Goal: Task Accomplishment & Management: Manage account settings

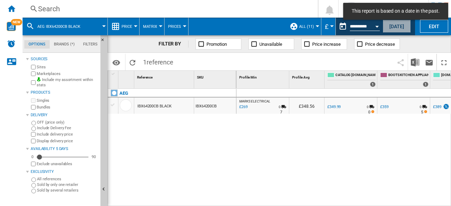
click at [402, 25] on button "[DATE]" at bounding box center [397, 26] width 28 height 13
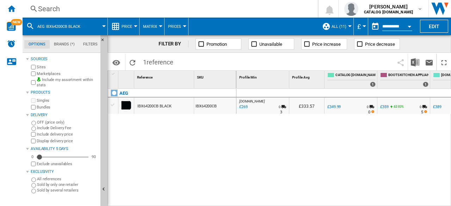
click at [350, 26] on div at bounding box center [350, 26] width 4 height 2
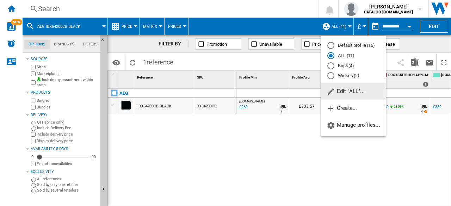
click at [340, 93] on span "Edit "ALL"..." at bounding box center [346, 91] width 38 height 6
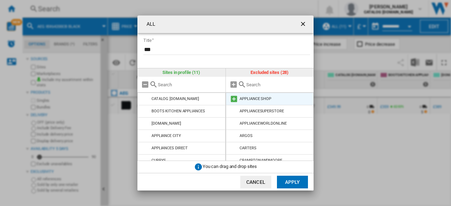
click at [234, 99] on md-icon at bounding box center [234, 99] width 8 height 8
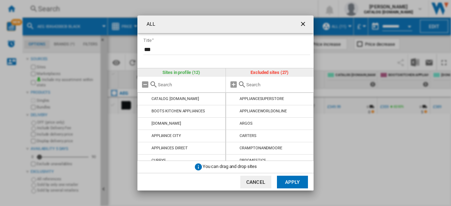
click at [234, 99] on md-icon at bounding box center [234, 99] width 8 height 8
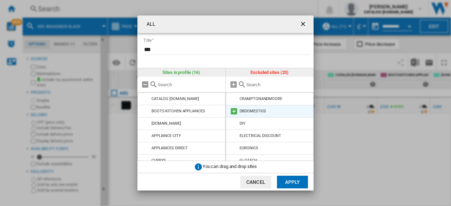
click at [234, 112] on md-icon at bounding box center [234, 111] width 8 height 8
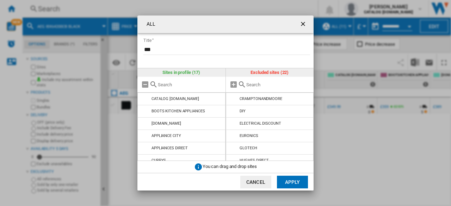
click at [234, 112] on md-icon at bounding box center [234, 111] width 8 height 8
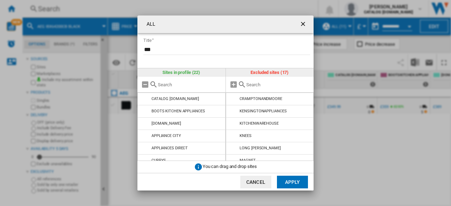
click at [234, 112] on md-icon at bounding box center [234, 111] width 8 height 8
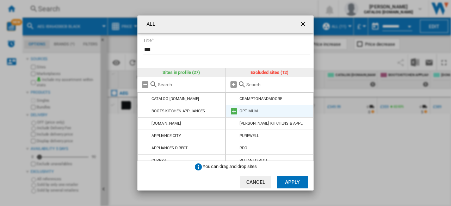
click at [234, 112] on md-icon at bounding box center [234, 111] width 8 height 8
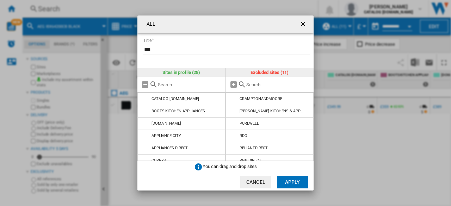
click at [234, 112] on md-icon at bounding box center [234, 111] width 8 height 8
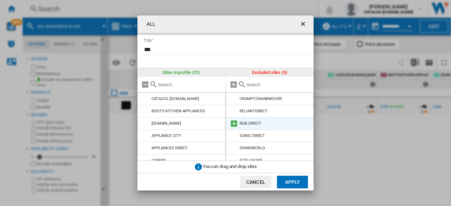
click at [233, 123] on md-icon at bounding box center [234, 123] width 8 height 8
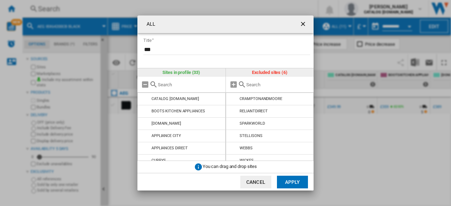
click at [233, 123] on md-icon at bounding box center [234, 123] width 8 height 8
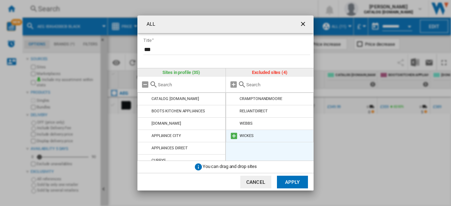
click at [231, 135] on md-icon at bounding box center [234, 136] width 8 height 8
click at [235, 98] on md-icon at bounding box center [234, 99] width 8 height 8
